Goal: Complete application form

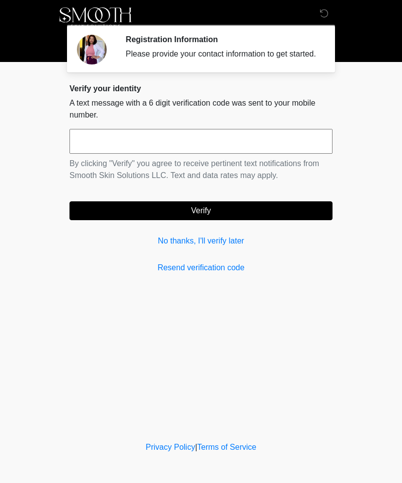
click at [221, 154] on input "text" at bounding box center [200, 141] width 263 height 25
type input "******"
click at [250, 220] on button "Verify" at bounding box center [200, 210] width 263 height 19
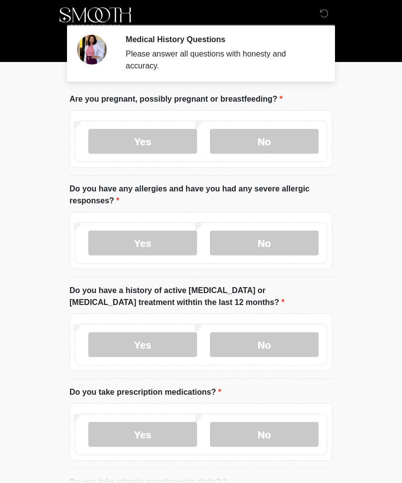
click at [275, 147] on label "No" at bounding box center [264, 141] width 109 height 25
click at [285, 251] on label "No" at bounding box center [264, 243] width 109 height 25
click at [293, 339] on label "No" at bounding box center [264, 344] width 109 height 25
click at [289, 434] on label "No" at bounding box center [264, 434] width 109 height 25
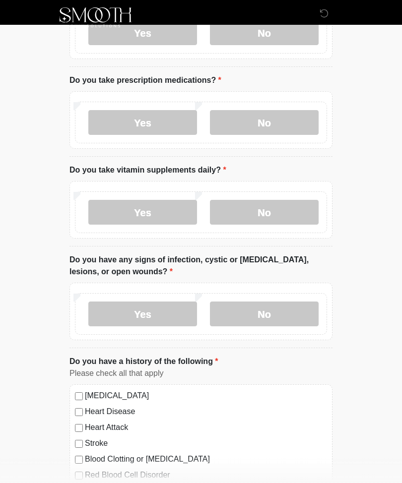
scroll to position [317, 0]
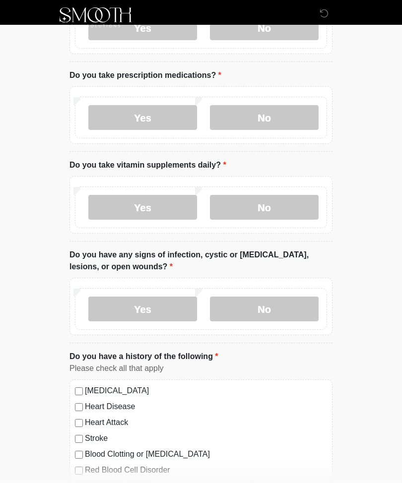
click at [281, 317] on label "No" at bounding box center [264, 308] width 109 height 25
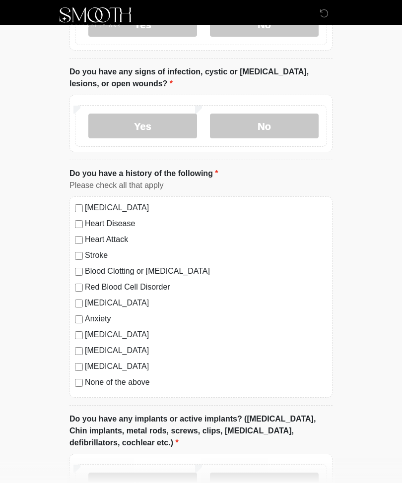
scroll to position [501, 0]
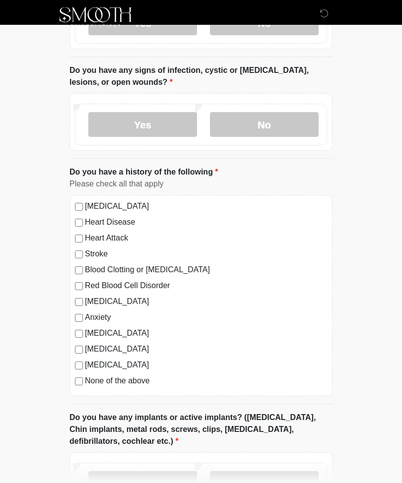
click at [83, 360] on div "[MEDICAL_DATA]" at bounding box center [201, 365] width 252 height 12
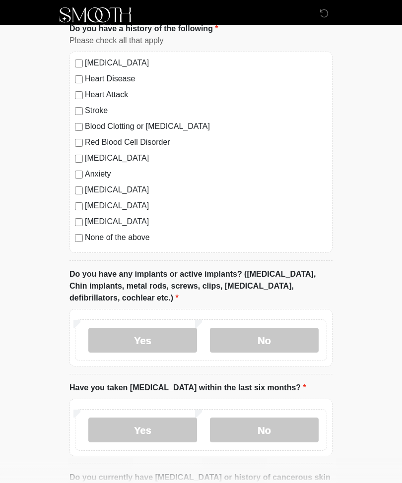
scroll to position [645, 0]
click at [290, 341] on label "No" at bounding box center [264, 339] width 109 height 25
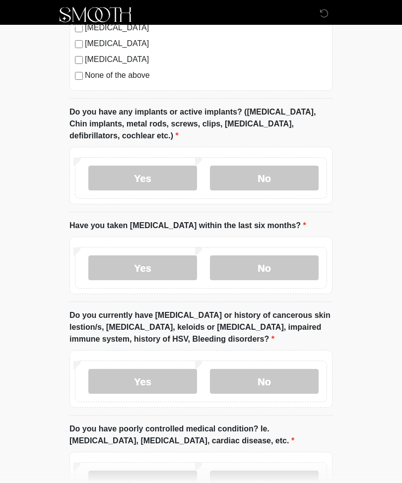
scroll to position [807, 0]
click at [295, 271] on label "No" at bounding box center [264, 267] width 109 height 25
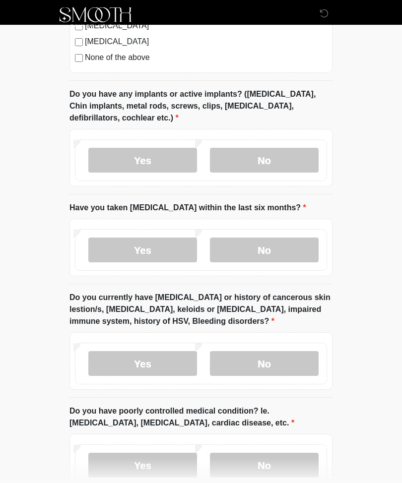
scroll to position [886, 0]
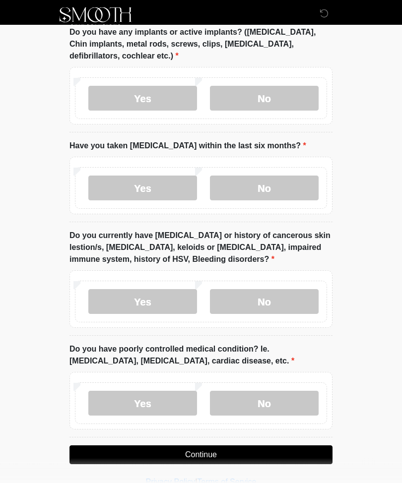
click at [297, 299] on label "No" at bounding box center [264, 301] width 109 height 25
click at [295, 401] on label "No" at bounding box center [264, 403] width 109 height 25
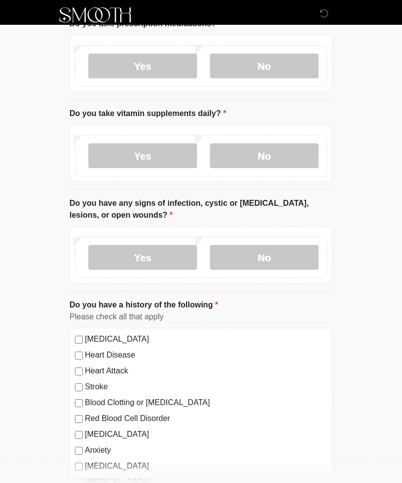
scroll to position [368, 0]
click at [180, 159] on label "Yes" at bounding box center [142, 156] width 109 height 25
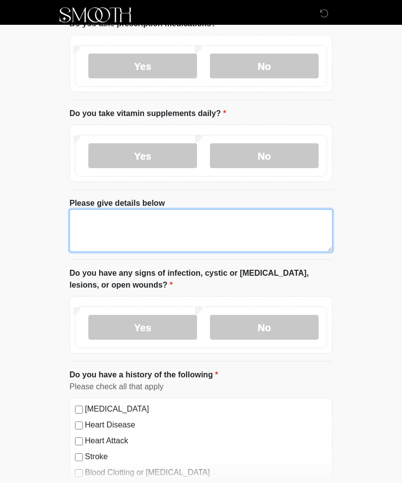
click at [282, 220] on textarea "Please give details below" at bounding box center [200, 230] width 263 height 43
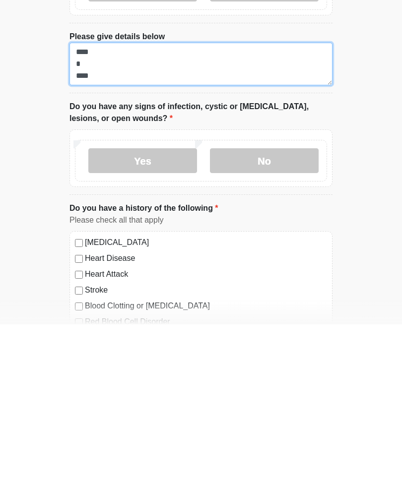
scroll to position [384, 0]
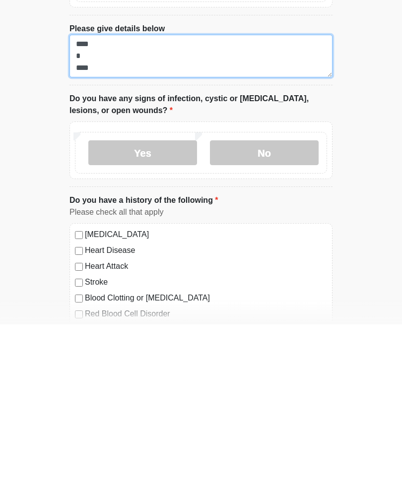
type textarea "**** * ****"
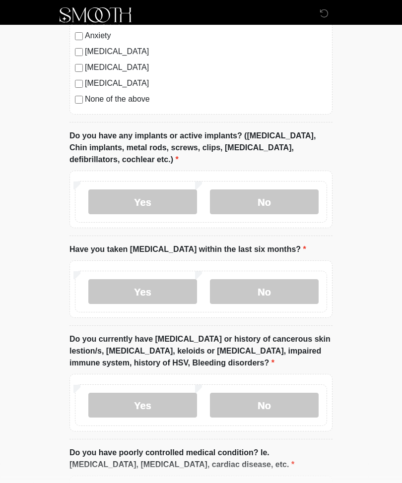
scroll to position [955, 0]
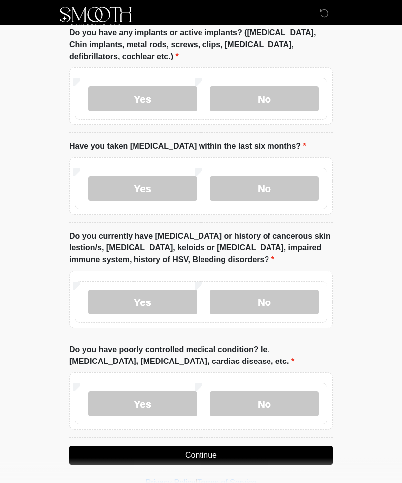
click at [218, 451] on button "Continue" at bounding box center [200, 455] width 263 height 19
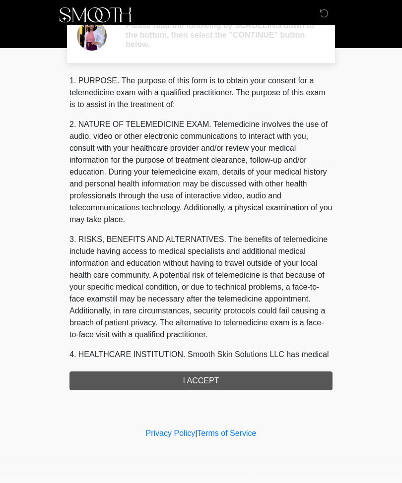
scroll to position [0, 0]
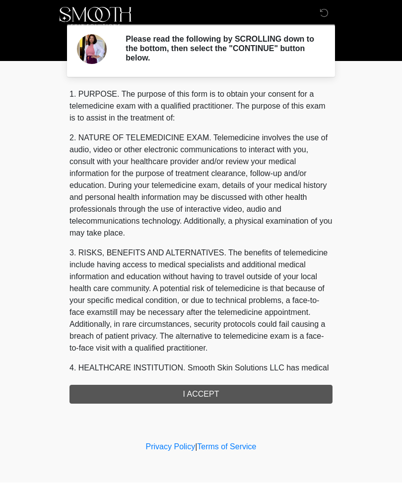
click at [292, 393] on div "1. PURPOSE. The purpose of this form is to obtain your consent for a telemedici…" at bounding box center [200, 246] width 263 height 315
click at [284, 391] on div "1. PURPOSE. The purpose of this form is to obtain your consent for a telemedici…" at bounding box center [200, 246] width 263 height 315
click at [274, 393] on div "1. PURPOSE. The purpose of this form is to obtain your consent for a telemedici…" at bounding box center [200, 246] width 263 height 315
click at [264, 391] on div "1. PURPOSE. The purpose of this form is to obtain your consent for a telemedici…" at bounding box center [200, 246] width 263 height 315
click at [252, 393] on div "1. PURPOSE. The purpose of this form is to obtain your consent for a telemedici…" at bounding box center [200, 246] width 263 height 315
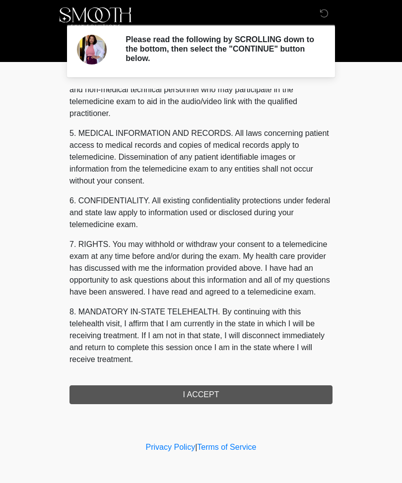
scroll to position [314, 0]
click at [210, 395] on button "I ACCEPT" at bounding box center [200, 394] width 263 height 19
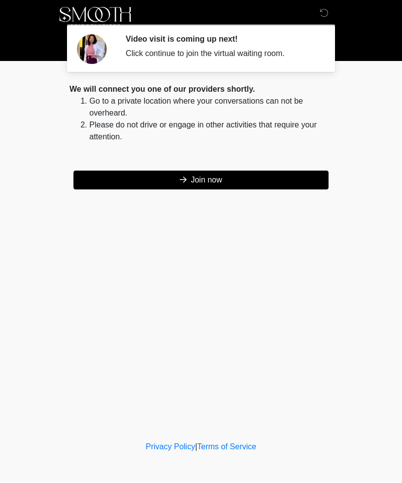
click at [233, 186] on button "Join now" at bounding box center [200, 180] width 255 height 19
